Goal: Answer question/provide support: Share knowledge or assist other users

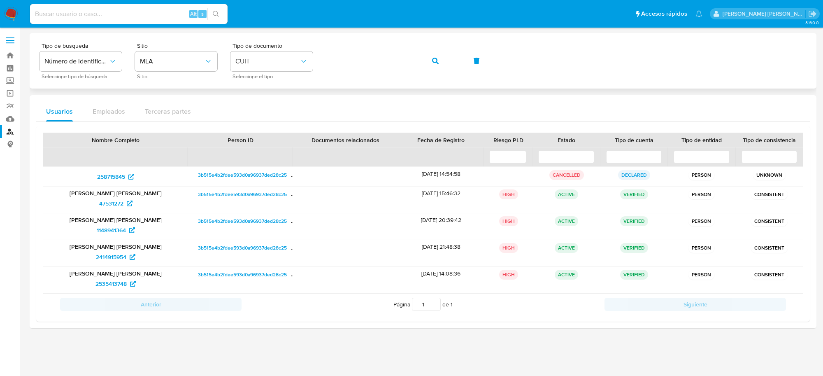
click at [440, 60] on button "button" at bounding box center [436, 61] width 28 height 20
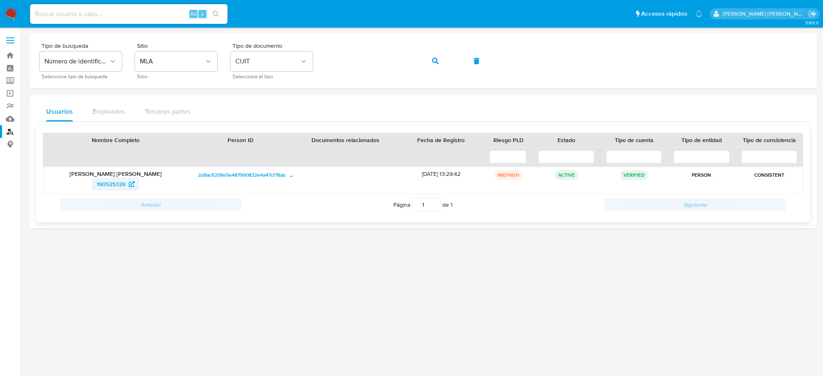
click at [112, 184] on span "190525326" at bounding box center [111, 183] width 29 height 13
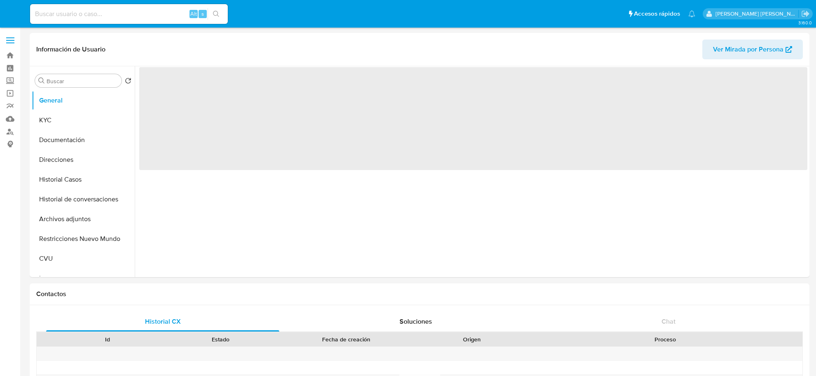
select select "10"
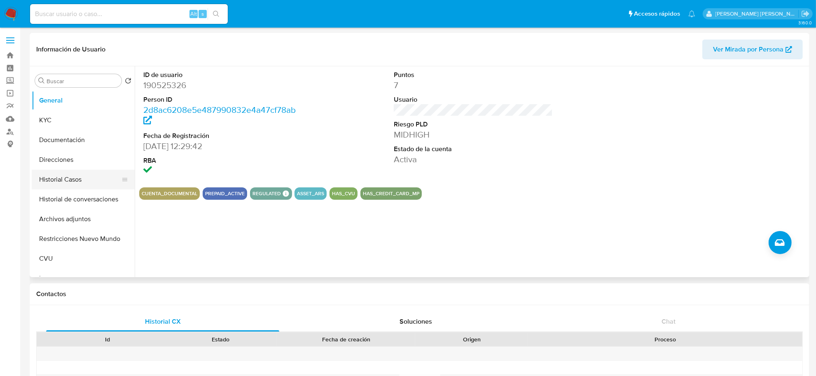
click at [54, 184] on button "Historial Casos" at bounding box center [80, 180] width 96 height 20
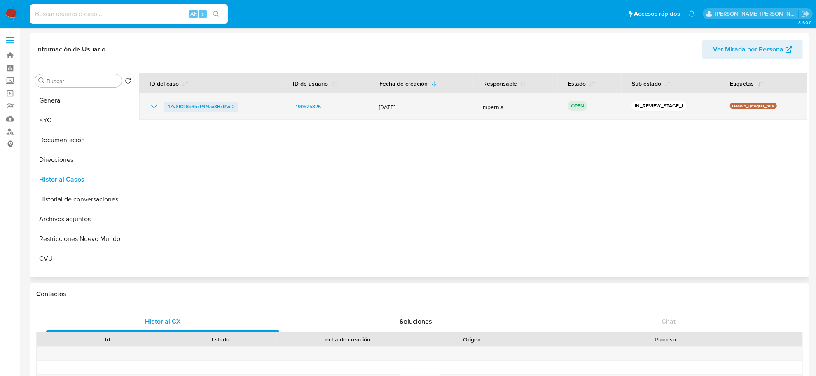
click at [231, 104] on span "4ZvXICL8o3hxP4Naa3BxRVe2" at bounding box center [201, 107] width 68 height 10
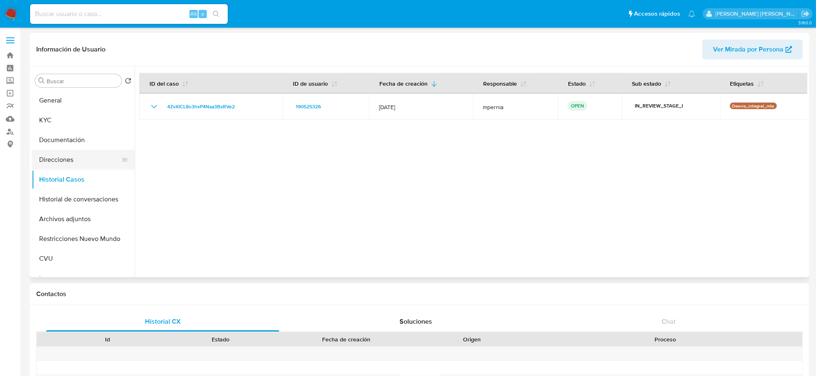
click at [88, 155] on button "Direcciones" at bounding box center [80, 160] width 96 height 20
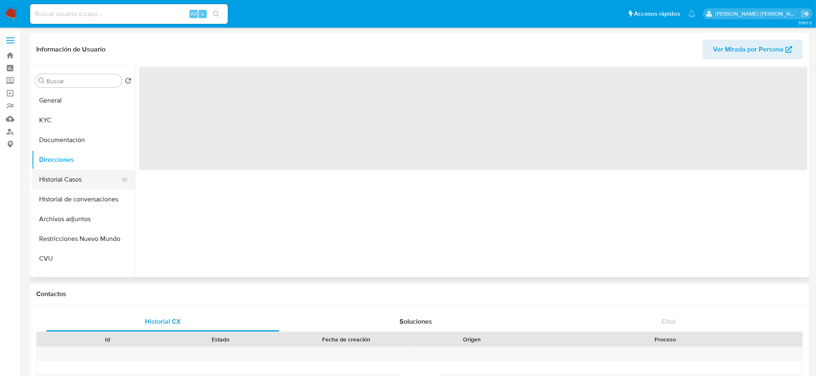
click at [71, 180] on button "Historial Casos" at bounding box center [80, 180] width 96 height 20
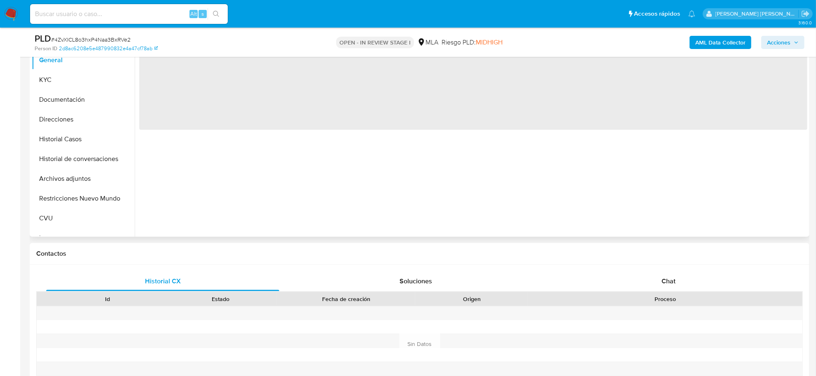
scroll to position [206, 0]
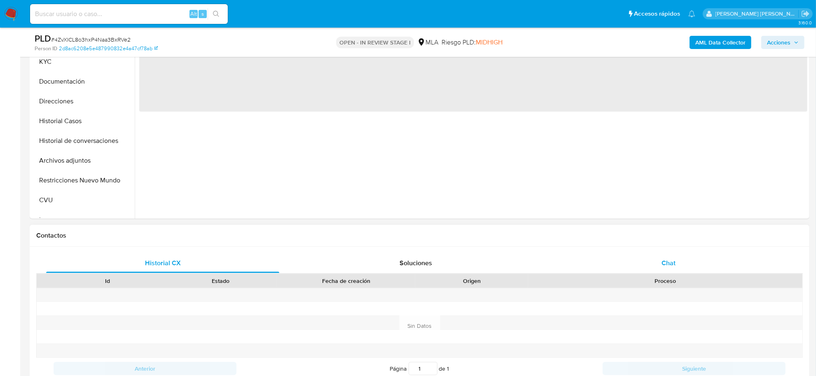
select select "10"
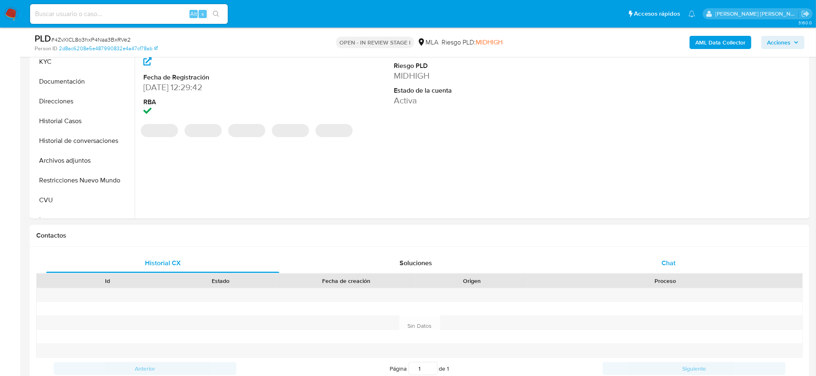
click at [670, 270] on div "Chat" at bounding box center [668, 263] width 233 height 20
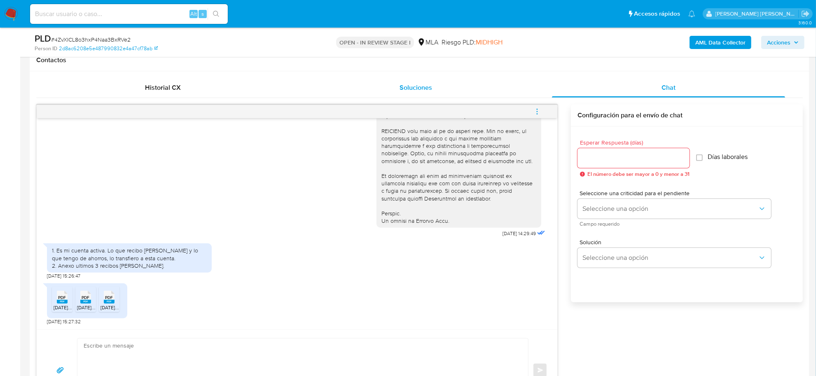
scroll to position [412, 0]
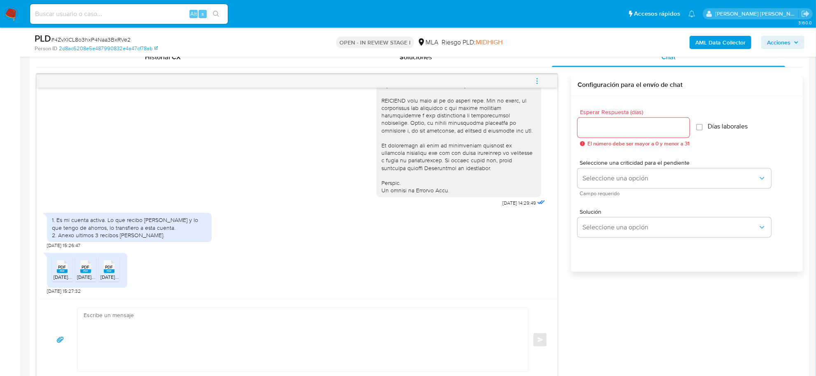
click at [58, 271] on rect at bounding box center [62, 271] width 11 height 4
click at [84, 270] on span "PDF" at bounding box center [86, 266] width 8 height 5
click at [110, 272] on rect at bounding box center [109, 271] width 11 height 4
drag, startPoint x: 59, startPoint y: 221, endPoint x: 152, endPoint y: 237, distance: 94.0
click at [152, 237] on div "1. Es mi cuenta activa. Lo que recibo de sueldo y lo que tengo de ahorros, lo t…" at bounding box center [129, 227] width 155 height 23
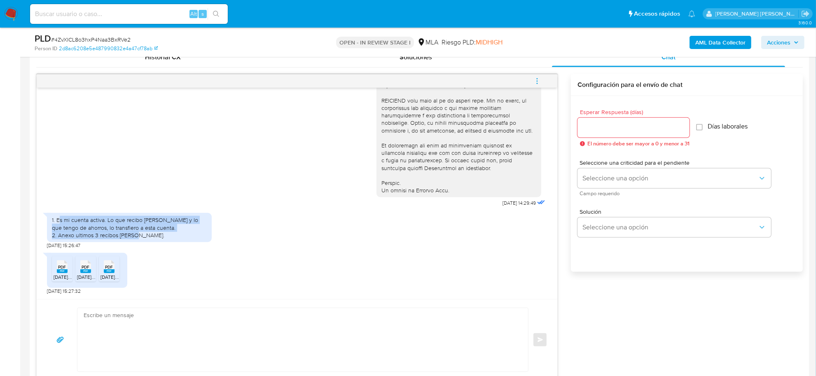
click at [152, 237] on div "1. Es mi cuenta activa. Lo que recibo [PERSON_NAME] y lo que tengo de ahorros, …" at bounding box center [129, 227] width 155 height 23
drag, startPoint x: 151, startPoint y: 237, endPoint x: 49, endPoint y: 221, distance: 102.6
click at [49, 221] on div "1. Es mi cuenta activa. Lo que recibo [PERSON_NAME] y lo que tengo de ahorros, …" at bounding box center [129, 227] width 165 height 29
copy div "1. Es mi cuenta activa. Lo que recibo [PERSON_NAME] y lo que tengo de ahorros, …"
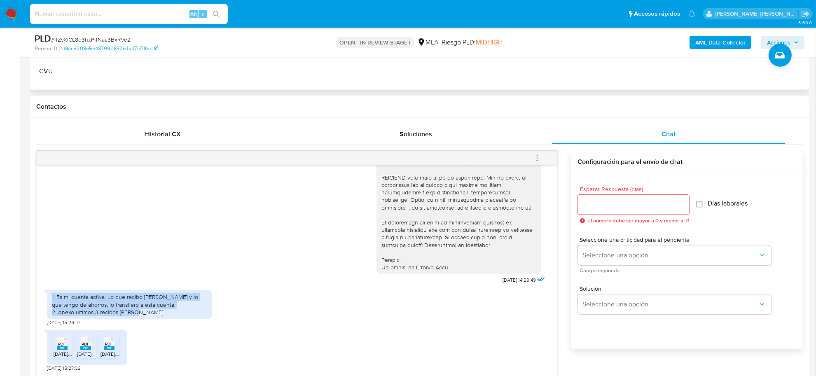
scroll to position [206, 0]
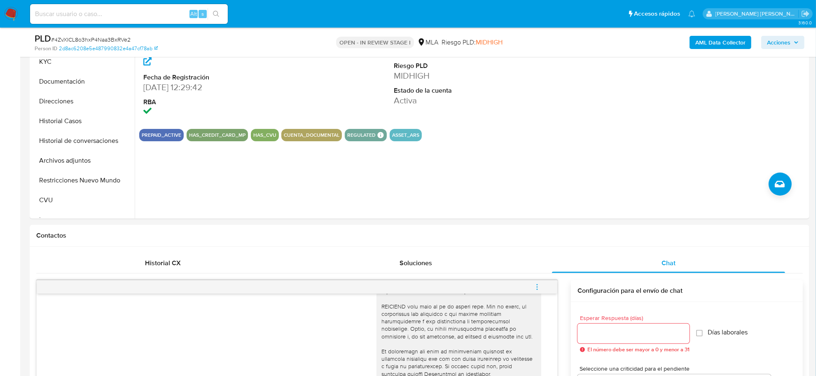
click at [715, 44] on b "AML Data Collector" at bounding box center [720, 42] width 50 height 13
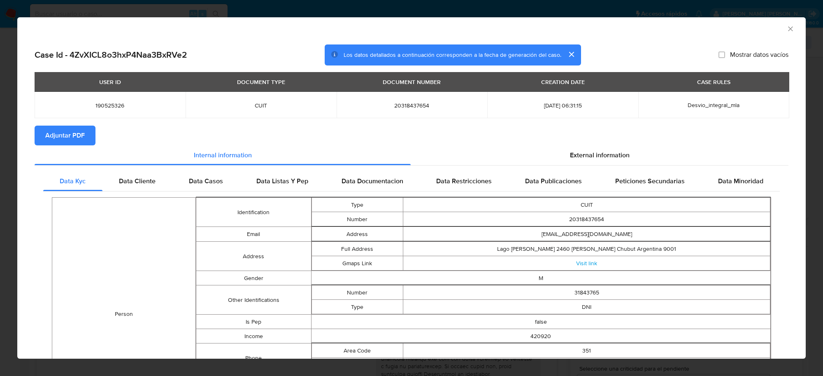
click at [73, 127] on span "Adjuntar PDF" at bounding box center [65, 135] width 40 height 18
click at [787, 30] on icon "Cerrar ventana" at bounding box center [791, 29] width 8 height 8
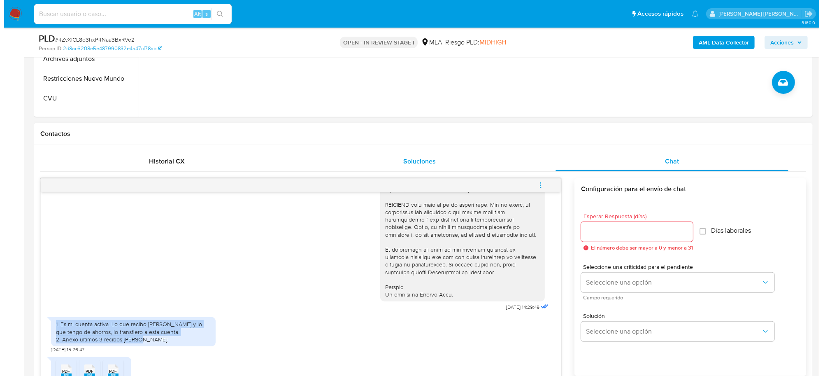
scroll to position [309, 0]
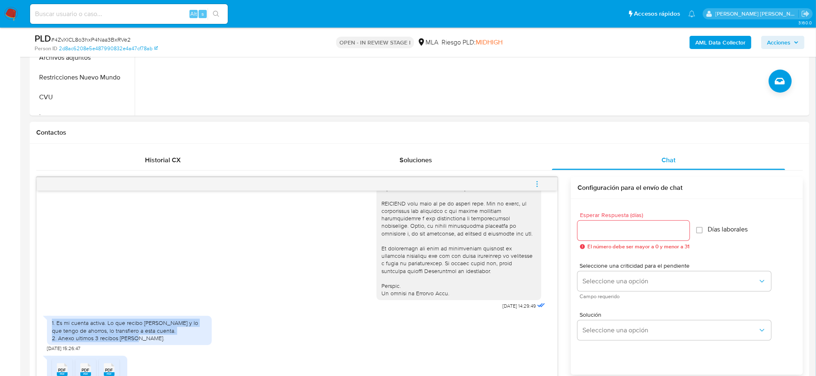
click at [540, 178] on span "menu-action" at bounding box center [536, 184] width 7 height 20
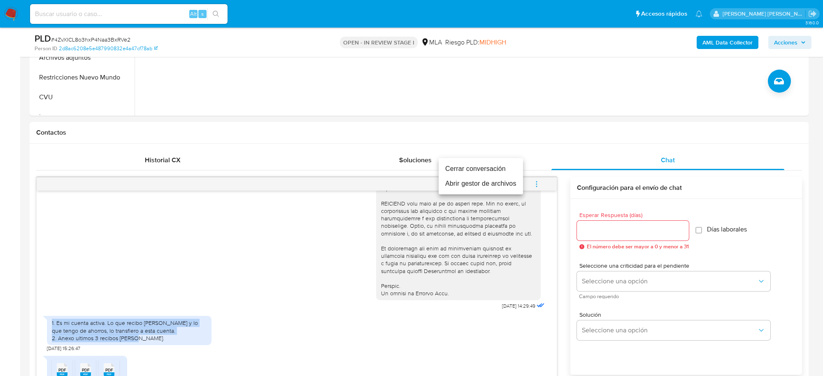
click at [489, 182] on li "Abrir gestor de archivos" at bounding box center [481, 183] width 84 height 15
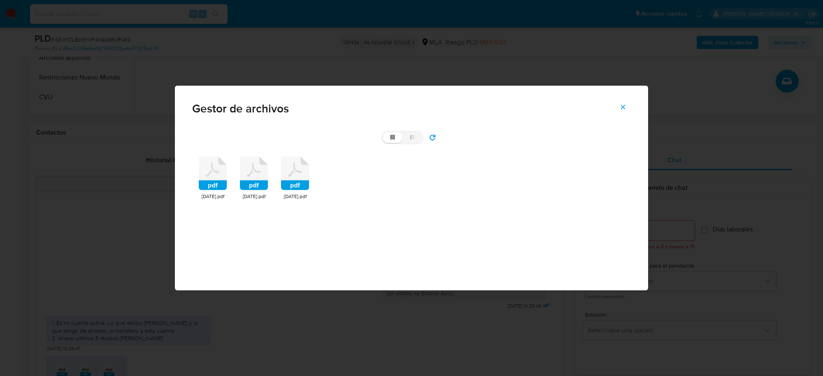
click at [208, 182] on rect at bounding box center [213, 185] width 28 height 10
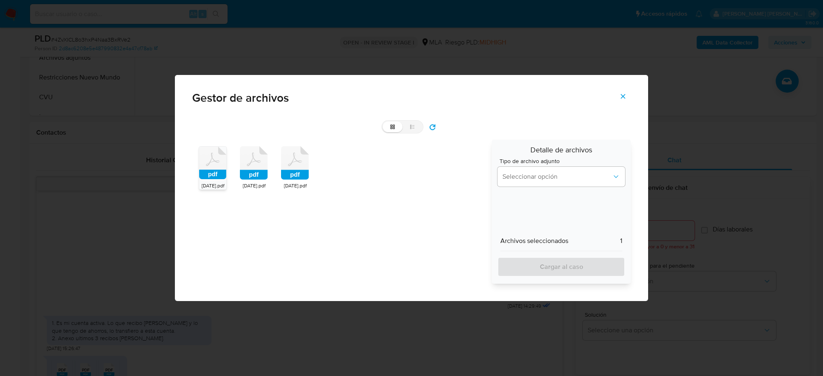
click at [254, 175] on rect at bounding box center [254, 175] width 28 height 10
click at [285, 171] on rect at bounding box center [295, 175] width 28 height 10
click at [543, 167] on button "Seleccionar opción" at bounding box center [562, 177] width 128 height 20
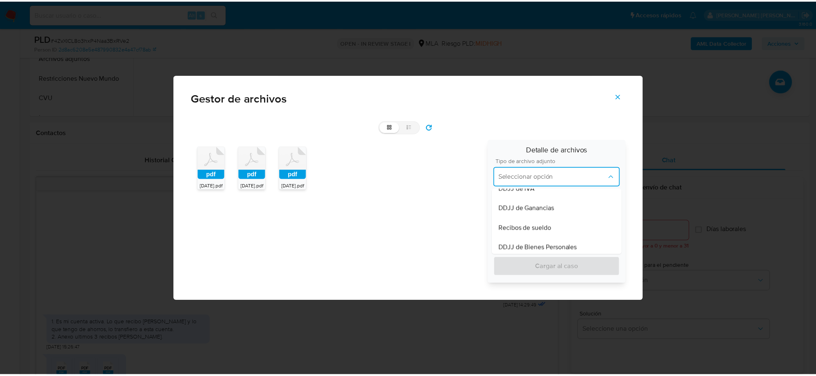
scroll to position [206, 0]
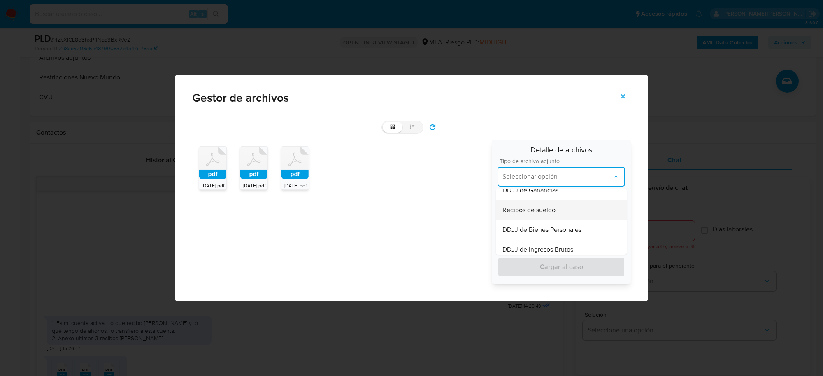
click at [542, 212] on span "Recibos de sueldo" at bounding box center [529, 210] width 53 height 8
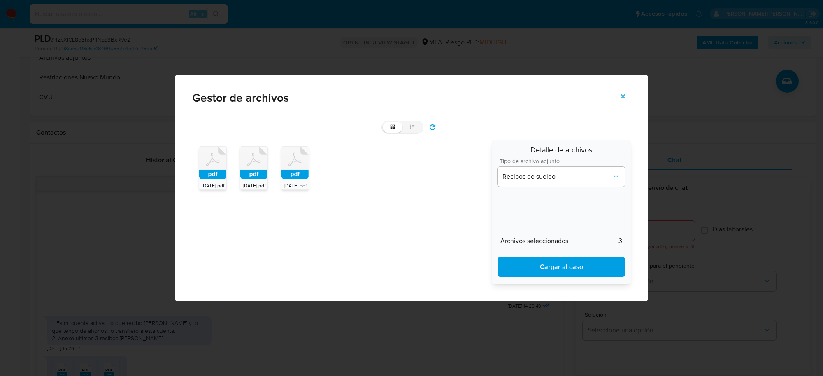
click at [555, 272] on span "Cargar al caso" at bounding box center [561, 267] width 106 height 18
click at [625, 100] on span "Cerrar" at bounding box center [623, 96] width 7 height 18
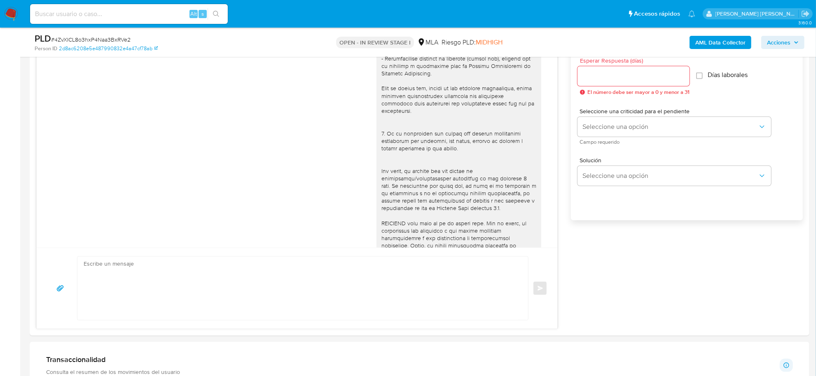
scroll to position [143, 0]
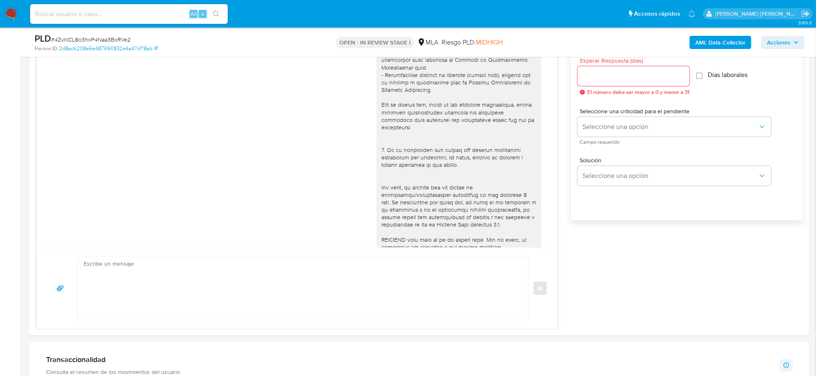
click at [81, 36] on span "# 4ZvXICL8o3hxP4Naa3BxRVe2" at bounding box center [90, 39] width 79 height 8
copy span "4ZvXICL8o3hxP4Naa3BxRVe2"
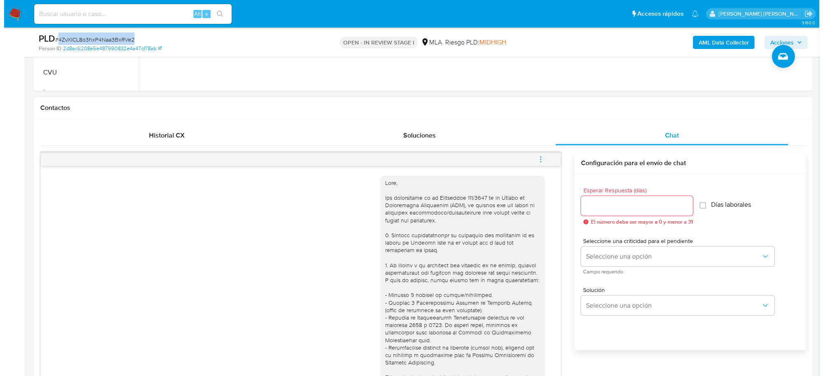
scroll to position [206, 0]
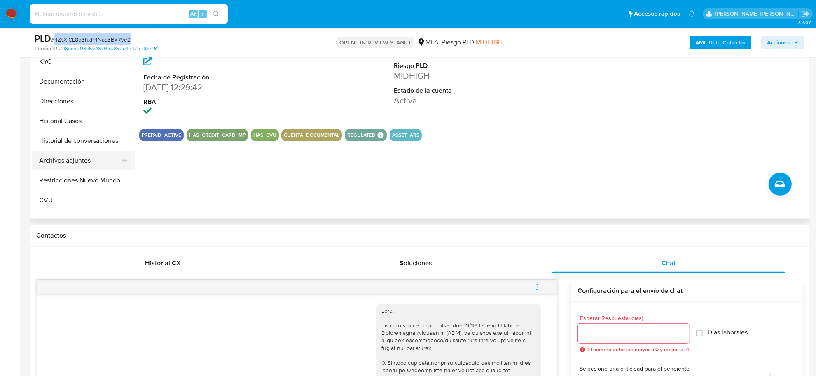
click at [71, 163] on button "Archivos adjuntos" at bounding box center [80, 161] width 96 height 20
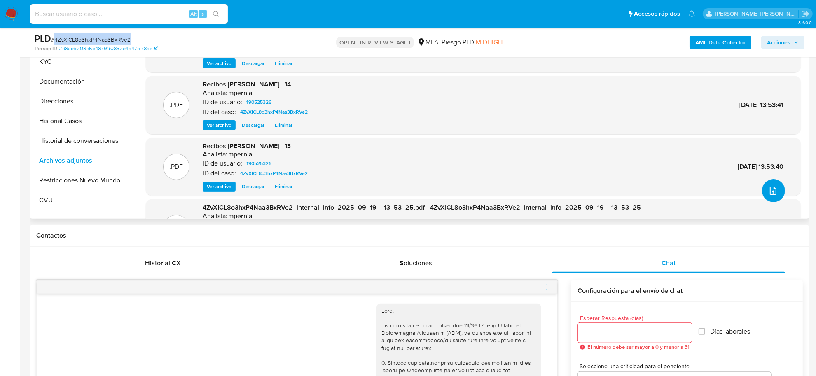
click at [768, 192] on icon "upload-file" at bounding box center [773, 191] width 10 height 10
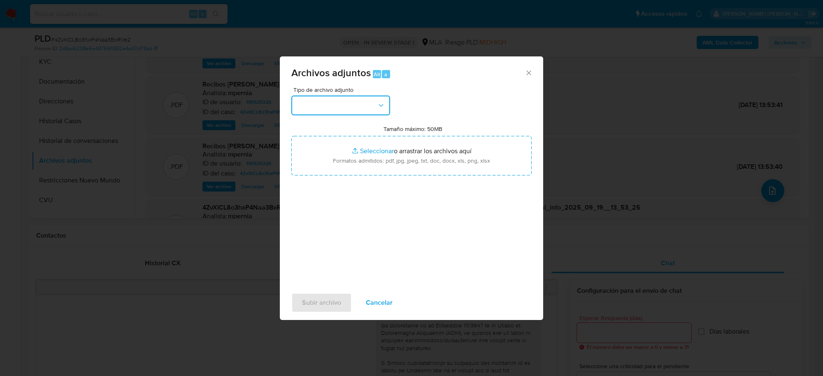
click at [349, 108] on button "button" at bounding box center [341, 106] width 99 height 20
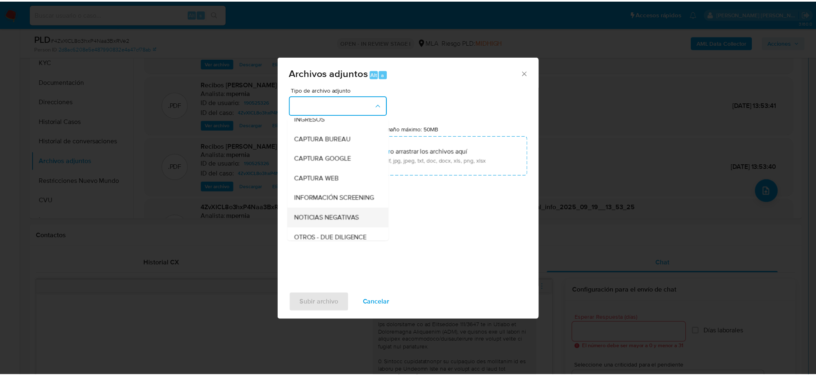
scroll to position [103, 0]
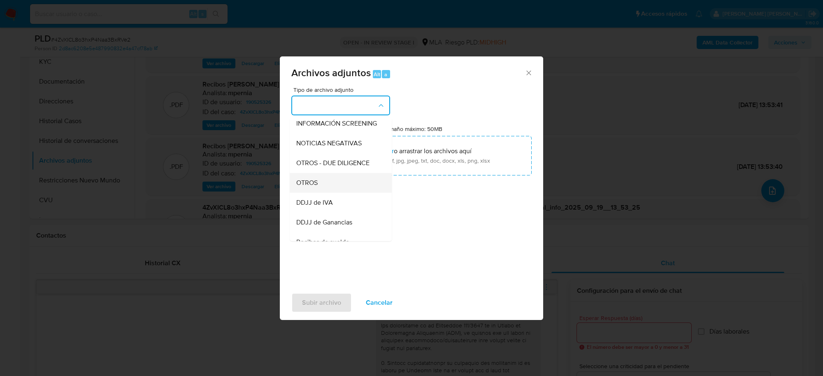
click at [322, 187] on div "OTROS" at bounding box center [338, 183] width 84 height 20
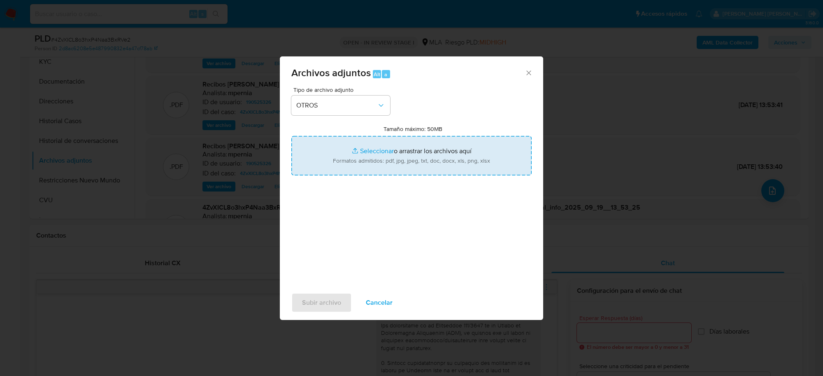
type input "C:\fakepath\Movimientos-Aladdin-190525326.xlsx"
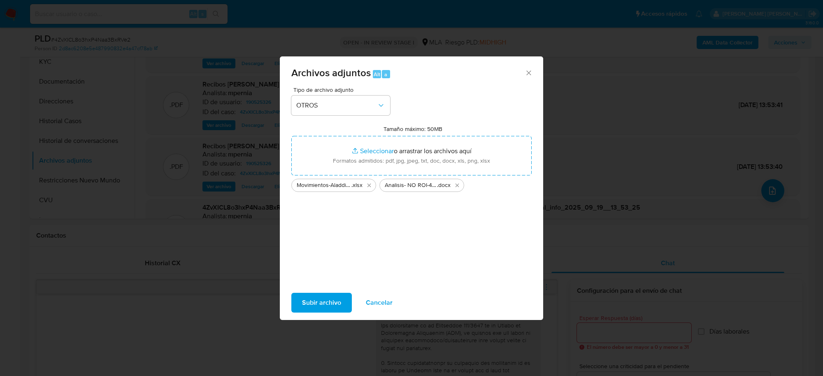
click at [314, 305] on span "Subir archivo" at bounding box center [321, 303] width 39 height 18
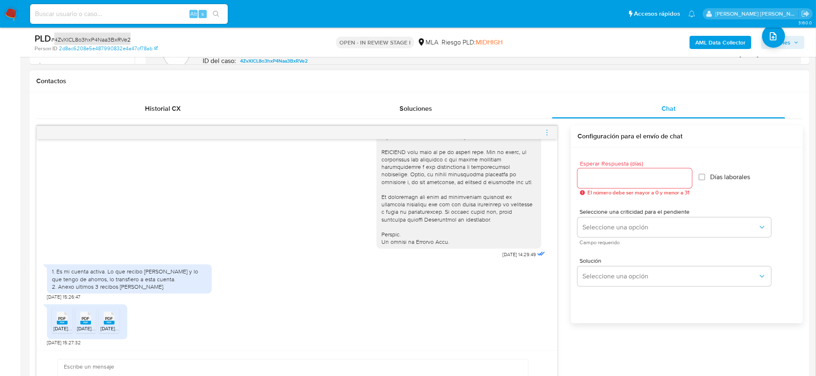
scroll to position [463, 0]
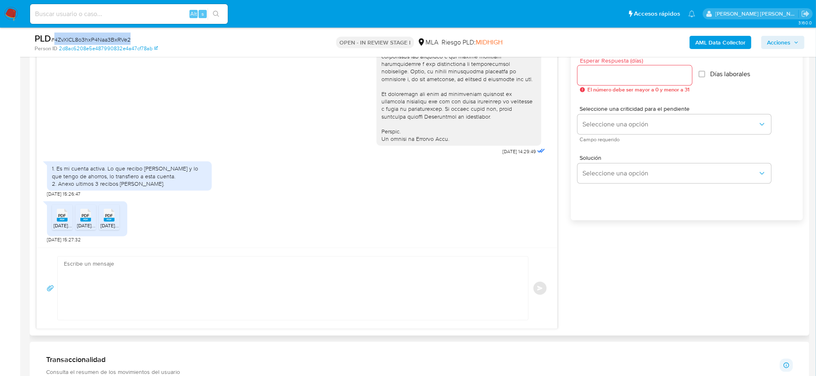
click at [106, 264] on textarea at bounding box center [291, 288] width 454 height 63
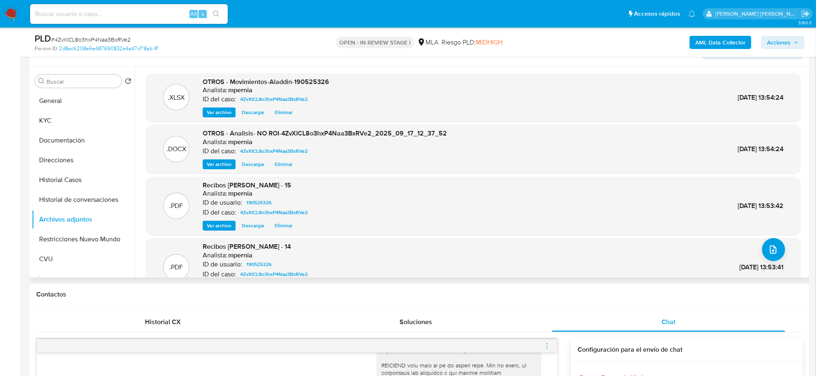
scroll to position [103, 0]
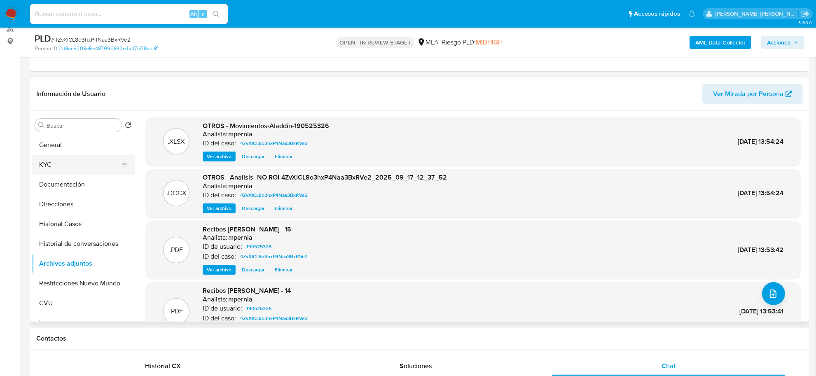
click at [51, 165] on button "KYC" at bounding box center [80, 165] width 96 height 20
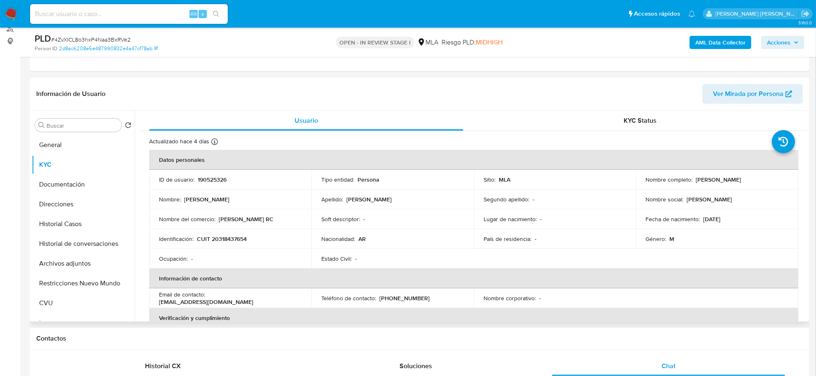
drag, startPoint x: 691, startPoint y: 180, endPoint x: 732, endPoint y: 180, distance: 40.8
click at [732, 180] on div "Nombre completo : Gonzalo Javier Rios Ceballos" at bounding box center [717, 179] width 142 height 7
copy div "Gonzalo Javier"
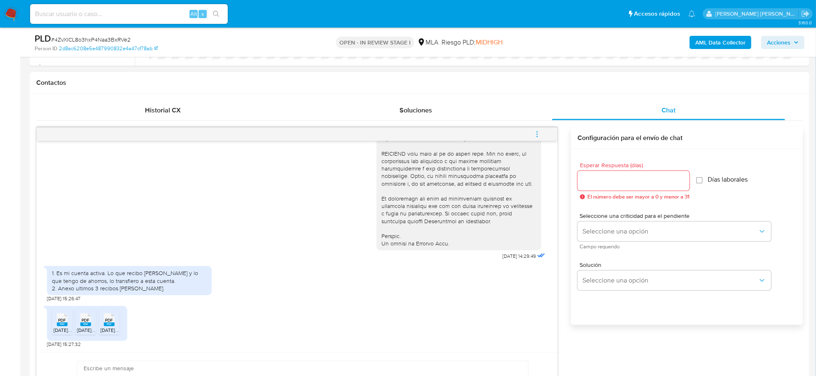
scroll to position [412, 0]
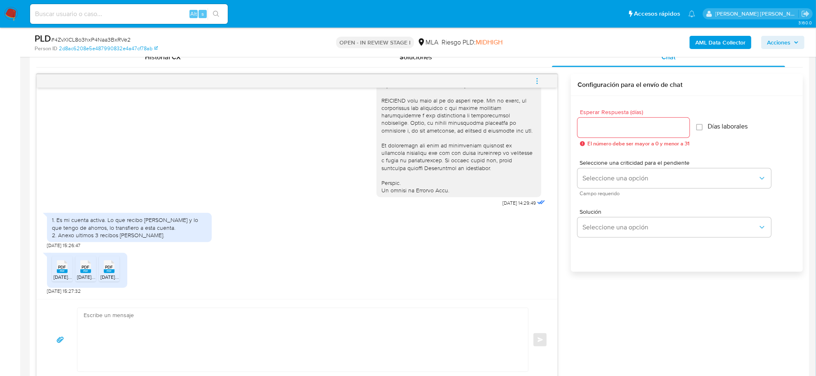
click at [157, 320] on textarea at bounding box center [301, 339] width 434 height 63
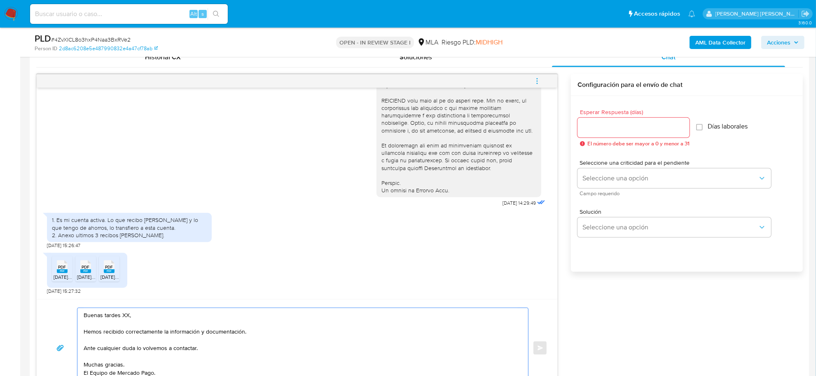
click at [124, 317] on textarea "Buenas tardes XX, Hemos recibido correctamente la información y documentación. …" at bounding box center [301, 348] width 434 height 80
paste textarea "Gonzalo Javier"
type textarea "Buenas tardes Gonzalo Javier, Hemos recibido correctamente la información y doc…"
click at [612, 136] on div at bounding box center [633, 128] width 112 height 20
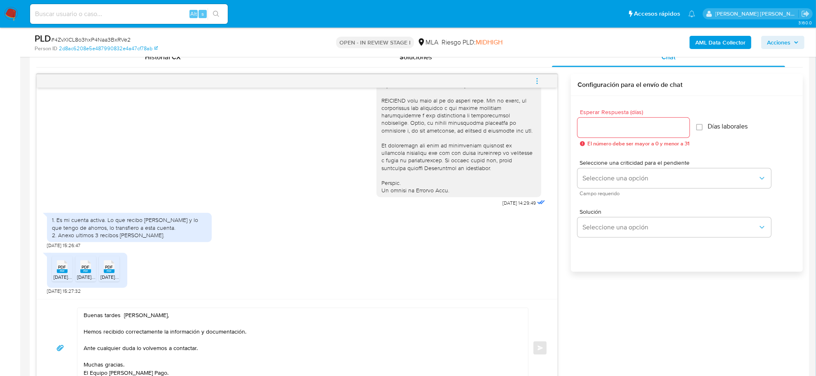
click at [612, 134] on div at bounding box center [633, 128] width 112 height 20
click at [612, 131] on input "Esperar Respuesta (días)" at bounding box center [633, 127] width 112 height 11
type input "0"
click at [534, 352] on button "Enviar" at bounding box center [539, 348] width 15 height 15
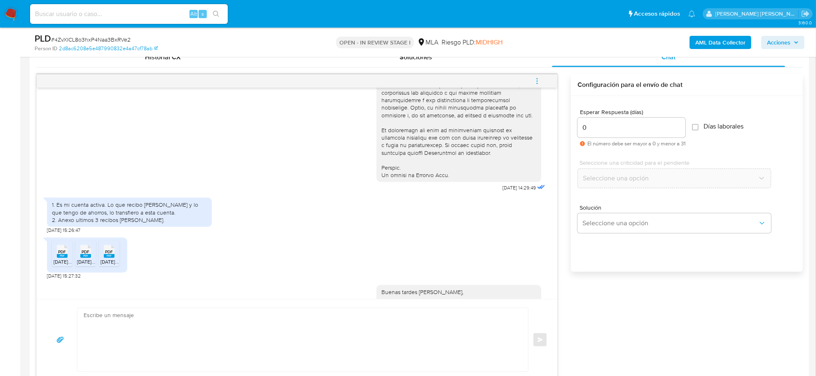
scroll to position [441, 0]
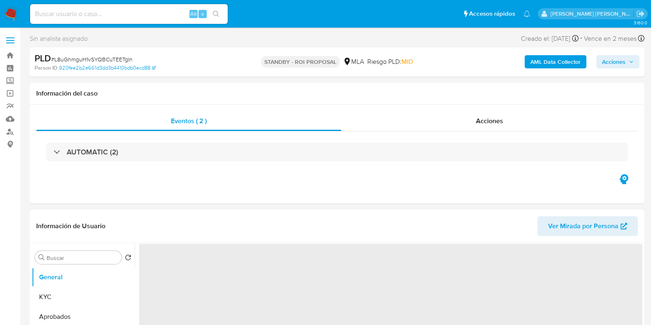
select select "10"
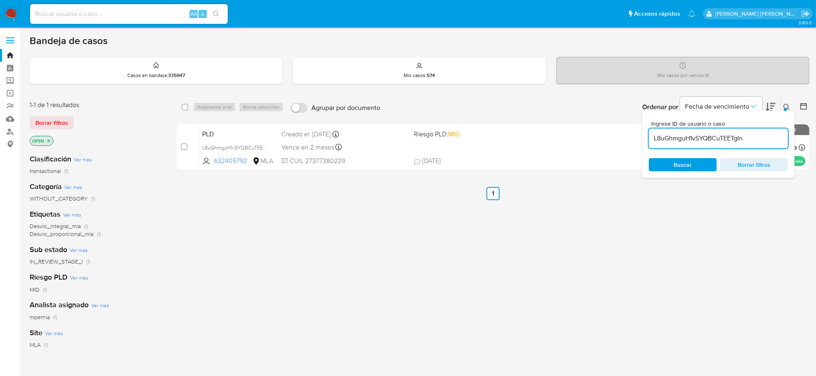
click at [690, 135] on input "L8uGhmguH1vSYQBCuTEETgIn" at bounding box center [717, 138] width 139 height 11
drag, startPoint x: 0, startPoint y: 0, endPoint x: 690, endPoint y: 134, distance: 703.0
click at [690, 134] on input "L8uGhmguH1vSYQBCuTEETgIn" at bounding box center [717, 138] width 139 height 11
type input "4ZvXICL8o3hxP4Naa3BxRVe2"
click at [183, 108] on input "checkbox" at bounding box center [185, 107] width 7 height 7
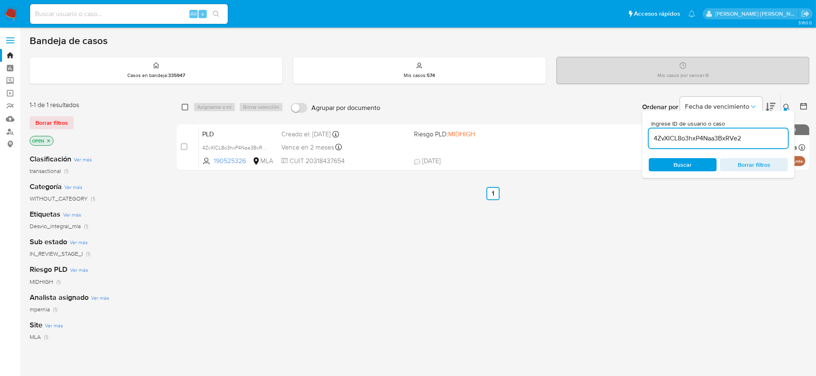
checkbox input "true"
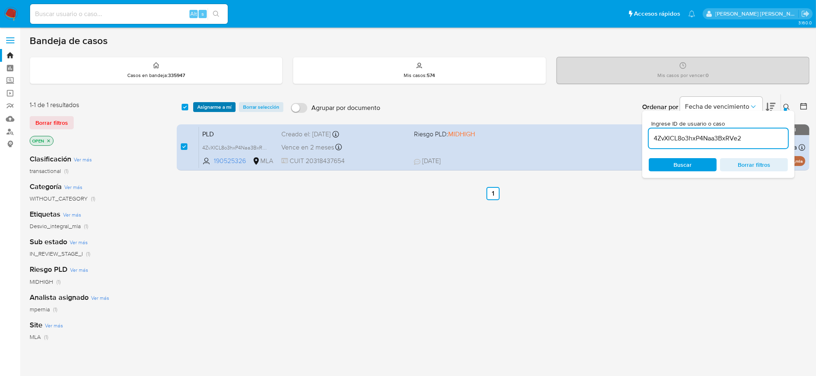
click at [200, 110] on span "Asignarme a mí" at bounding box center [214, 107] width 34 height 8
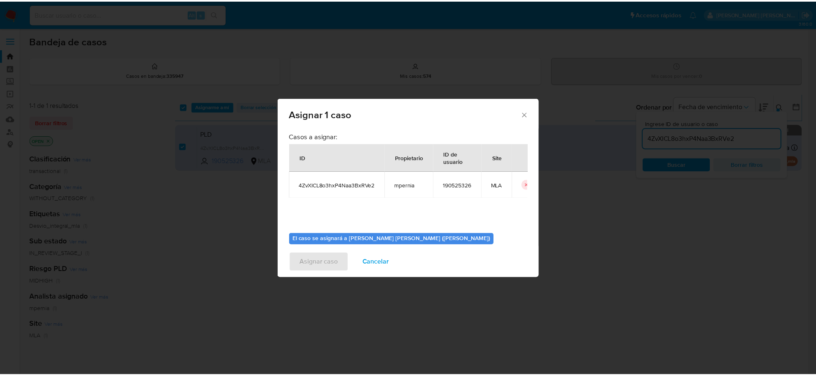
scroll to position [42, 0]
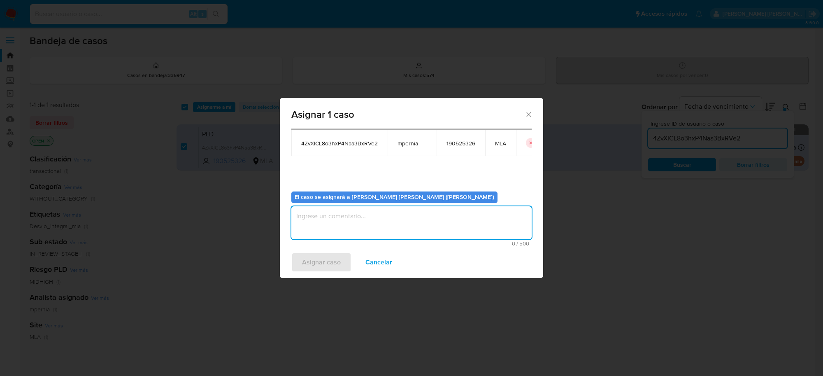
click at [439, 231] on textarea "assign-modal" at bounding box center [412, 222] width 240 height 33
type textarea "-"
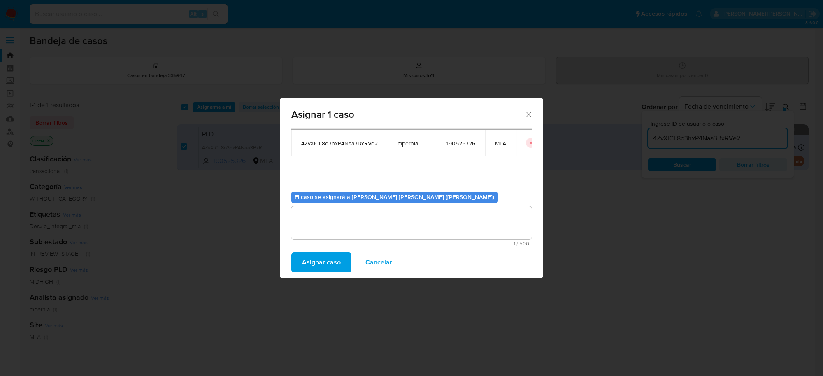
click at [297, 266] on button "Asignar caso" at bounding box center [322, 262] width 60 height 20
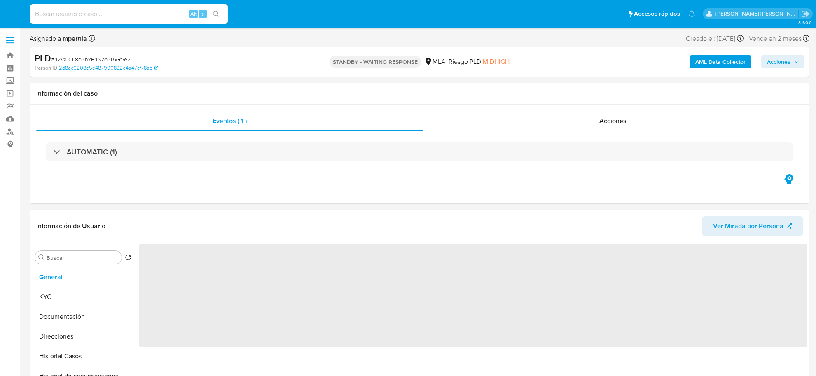
select select "10"
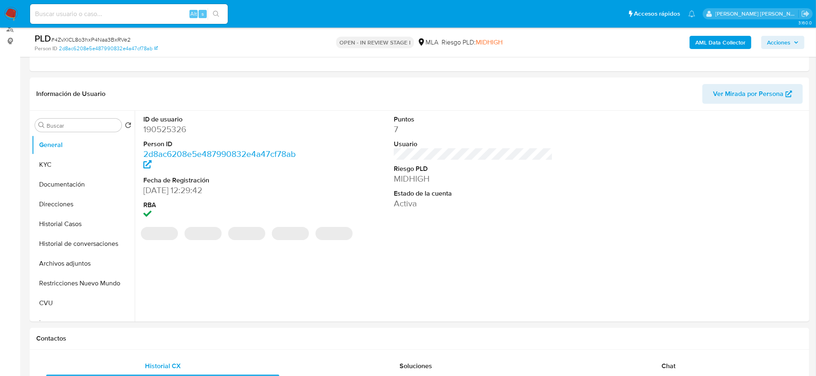
scroll to position [206, 0]
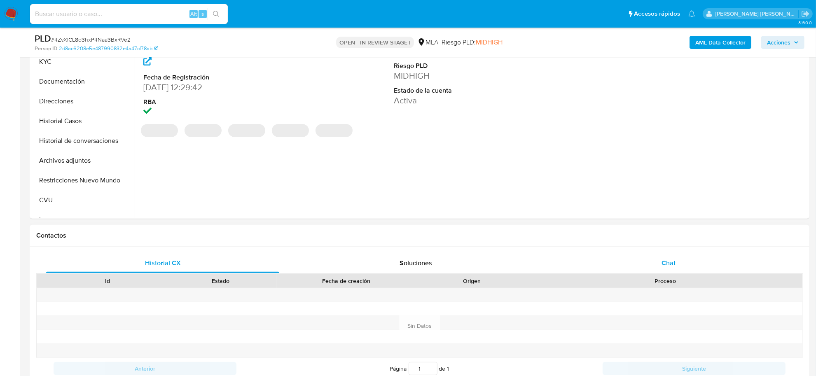
click at [663, 267] on span "Chat" at bounding box center [668, 262] width 14 height 9
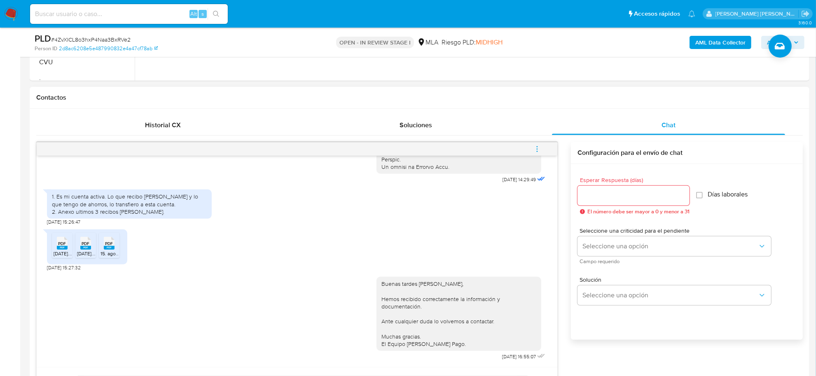
scroll to position [412, 0]
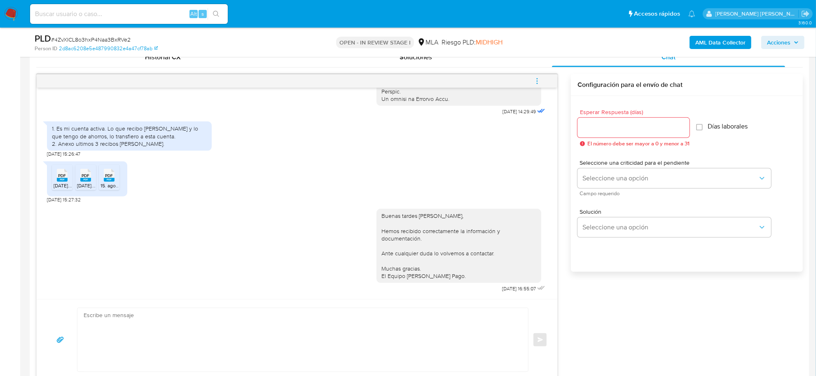
click at [538, 84] on icon "menu-action" at bounding box center [536, 80] width 7 height 7
click at [497, 67] on li "Cerrar conversación" at bounding box center [481, 65] width 84 height 15
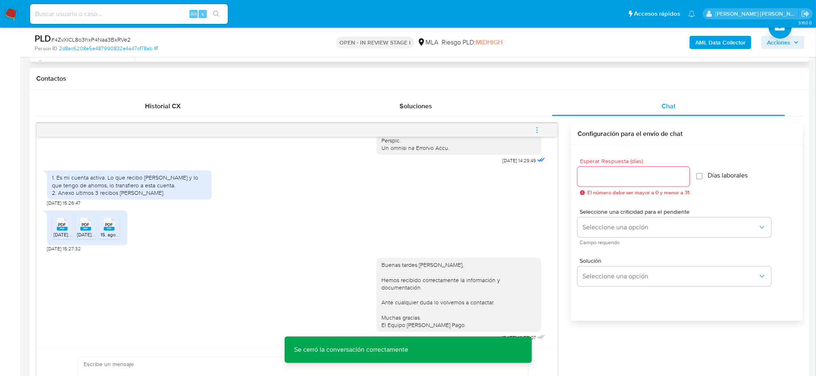
scroll to position [154, 0]
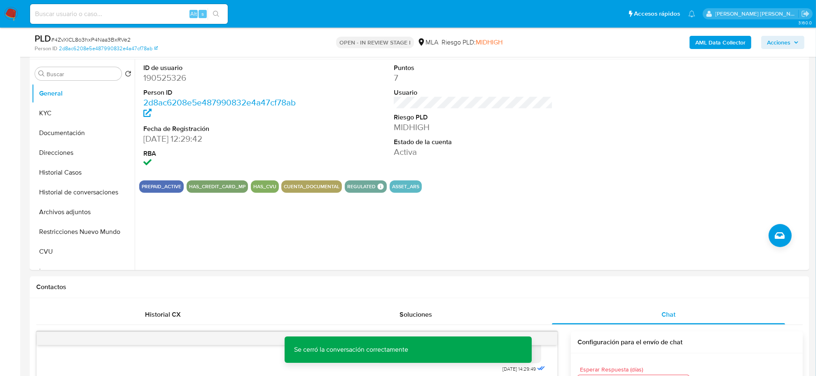
click at [789, 44] on span "Acciones" at bounding box center [778, 42] width 23 height 13
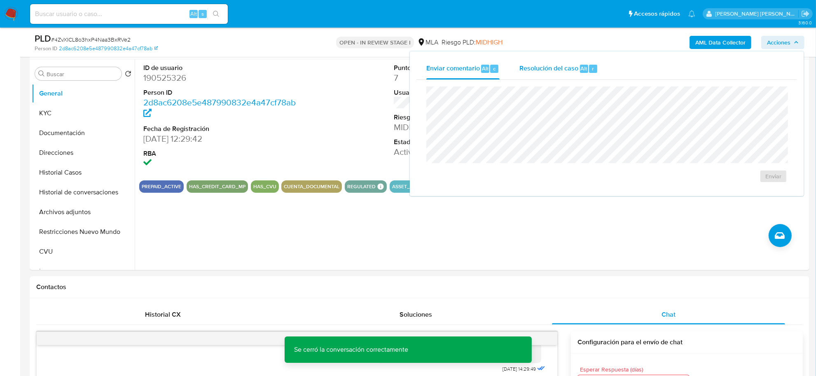
click at [571, 62] on div "Resolución del caso Alt r" at bounding box center [558, 68] width 79 height 21
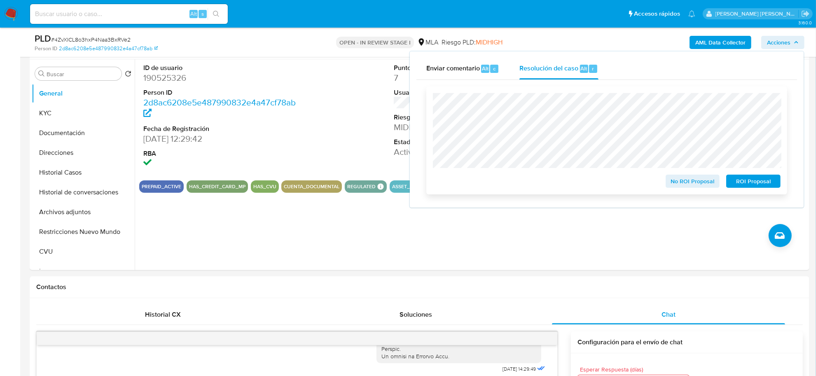
click at [692, 176] on span "No ROI Proposal" at bounding box center [692, 181] width 43 height 12
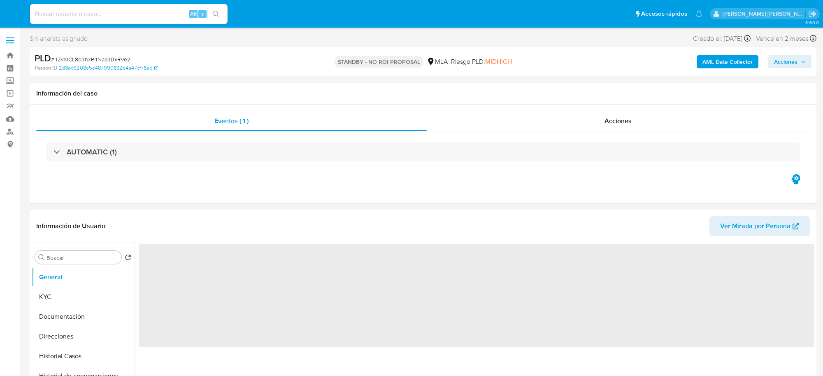
select select "10"
